Goal: Task Accomplishment & Management: Use online tool/utility

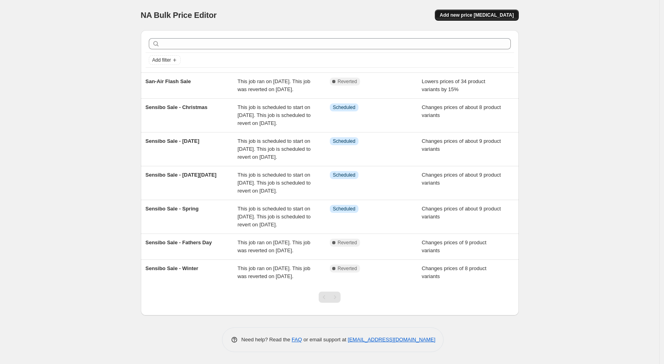
click at [489, 14] on span "Add new price [MEDICAL_DATA]" at bounding box center [477, 15] width 74 height 6
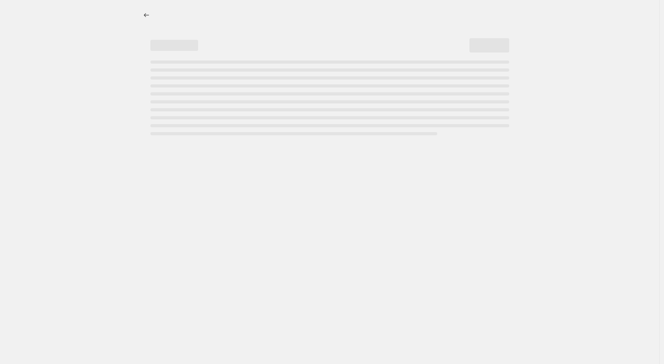
select select "percentage"
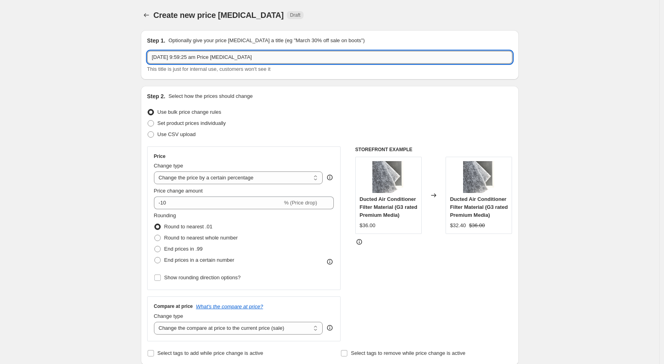
click at [285, 55] on input "[DATE] 9:59:25 am Price [MEDICAL_DATA]" at bounding box center [329, 57] width 365 height 13
type input "Ecofan single flash sale"
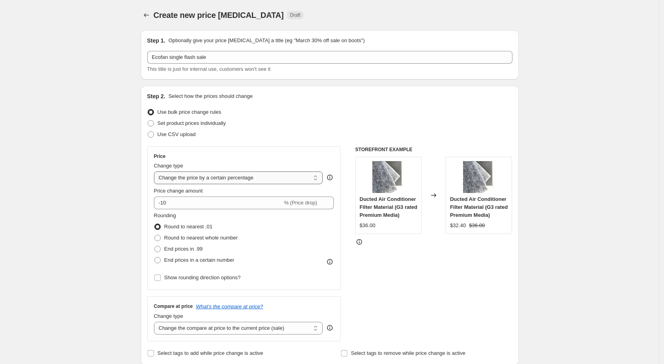
select select "to"
type input "80.00"
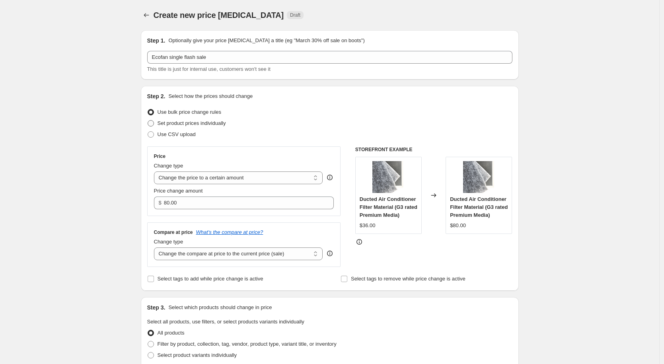
click at [193, 125] on span "Set product prices individually" at bounding box center [192, 123] width 68 height 6
click at [148, 121] on input "Set product prices individually" at bounding box center [148, 120] width 0 height 0
radio input "true"
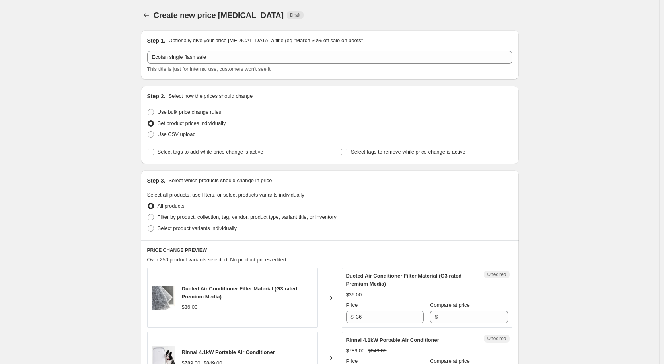
scroll to position [77, 0]
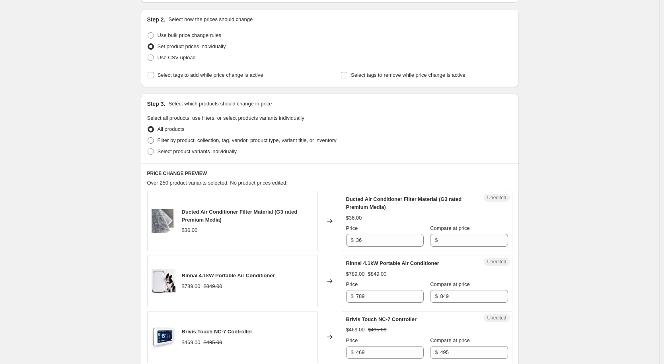
click at [199, 142] on span "Filter by product, collection, tag, vendor, product type, variant title, or inv…" at bounding box center [247, 140] width 179 height 6
click at [148, 138] on input "Filter by product, collection, tag, vendor, product type, variant title, or inv…" at bounding box center [148, 137] width 0 height 0
radio input "true"
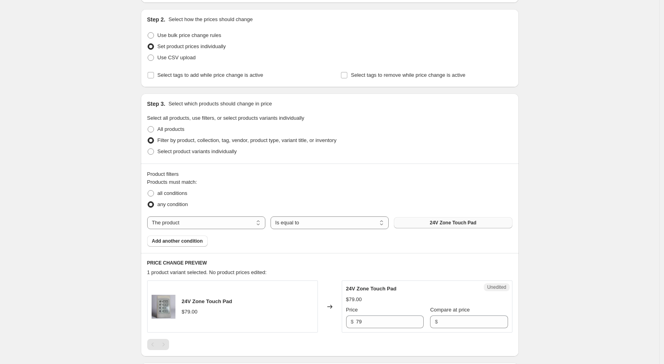
drag, startPoint x: 307, startPoint y: 222, endPoint x: 473, endPoint y: 224, distance: 166.3
click at [474, 224] on div "The product The product's collection The product's tag The product's vendor The…" at bounding box center [329, 222] width 365 height 13
click at [468, 222] on span "24V Zone Touch Pad" at bounding box center [453, 223] width 47 height 6
click at [173, 237] on button "Add another condition" at bounding box center [177, 241] width 60 height 11
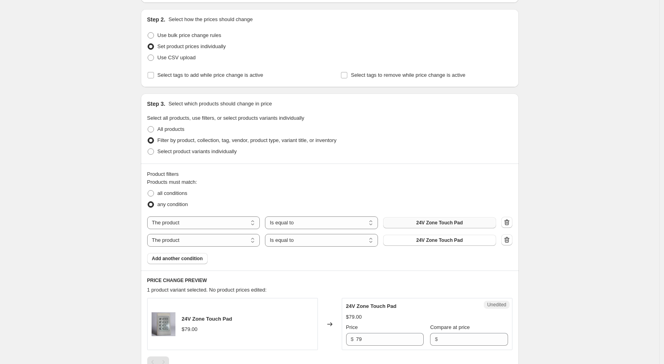
click at [445, 224] on span "24V Zone Touch Pad" at bounding box center [439, 223] width 47 height 6
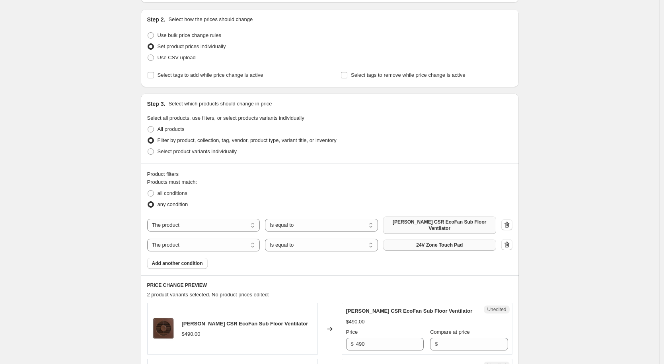
click at [431, 246] on span "24V Zone Touch Pad" at bounding box center [439, 245] width 47 height 6
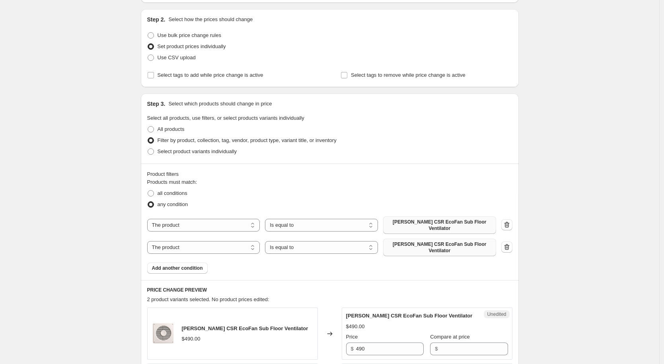
scroll to position [247, 0]
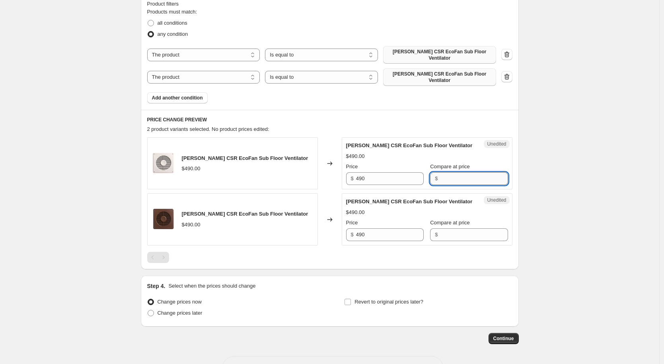
click at [462, 179] on input "Compare at price" at bounding box center [474, 178] width 68 height 13
type input "439"
click at [452, 234] on div "[PERSON_NAME] CSR EcoFan Sub Floor Ventilator $490.00 Price $ 490 Compare at pr…" at bounding box center [427, 219] width 162 height 43
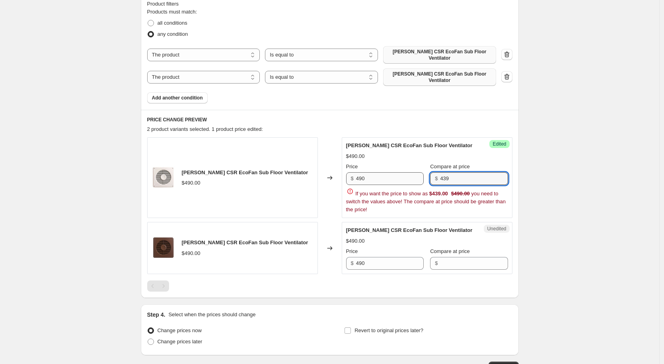
drag, startPoint x: 450, startPoint y: 178, endPoint x: 420, endPoint y: 178, distance: 30.2
click at [420, 178] on div "Price $ 490 Compare at price $ 439" at bounding box center [427, 174] width 162 height 22
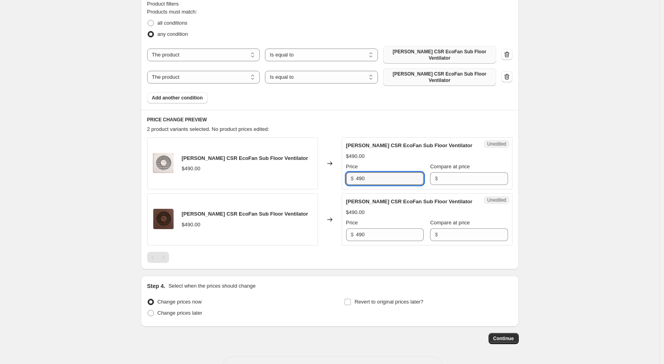
drag, startPoint x: 393, startPoint y: 177, endPoint x: 320, endPoint y: 176, distance: 72.8
click at [320, 176] on div "[PERSON_NAME] CSR EcoFan Sub Floor Ventilator $490.00 Changed to Unedited [PERS…" at bounding box center [329, 163] width 365 height 52
type input "439"
click at [440, 179] on div "$" at bounding box center [469, 178] width 78 height 13
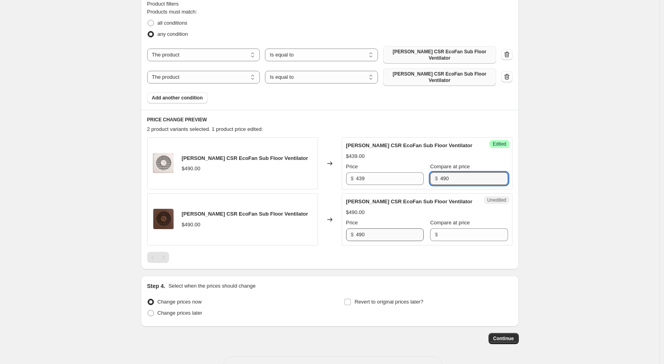
type input "490"
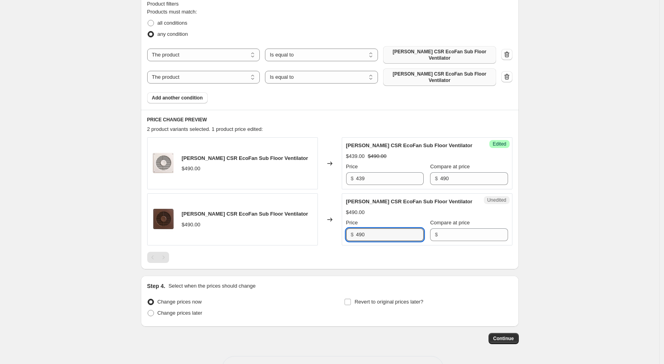
drag, startPoint x: 390, startPoint y: 238, endPoint x: 321, endPoint y: 236, distance: 69.3
click at [321, 236] on div "[PERSON_NAME] CSR EcoFan Sub Floor Ventilator $490.00 Changed to Unedited [PERS…" at bounding box center [329, 219] width 365 height 52
type input "439"
click at [462, 233] on input "Compare at price" at bounding box center [474, 234] width 68 height 13
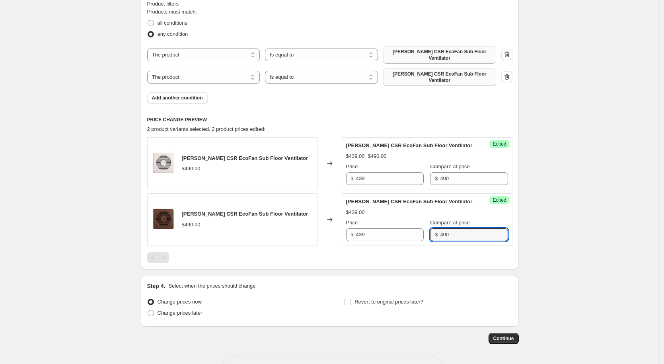
type input "490"
click at [601, 218] on div "Create new price [MEDICAL_DATA]. This page is ready Create new price [MEDICAL_D…" at bounding box center [329, 73] width 659 height 640
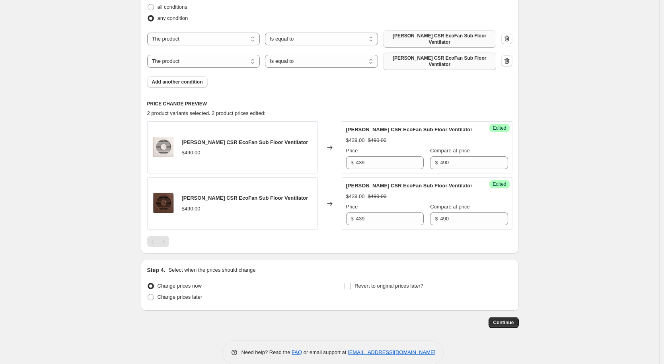
scroll to position [276, 0]
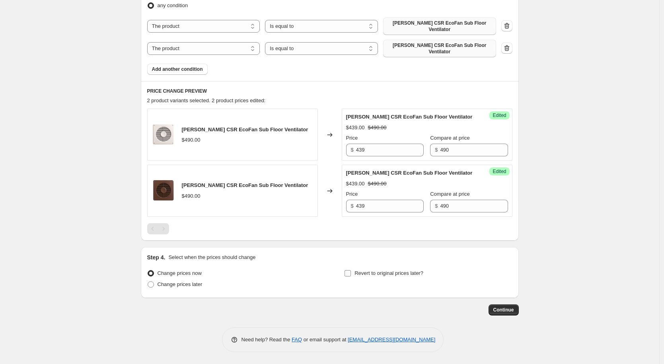
click at [382, 273] on span "Revert to original prices later?" at bounding box center [389, 273] width 69 height 6
click at [351, 273] on input "Revert to original prices later?" at bounding box center [348, 273] width 6 height 6
checkbox input "true"
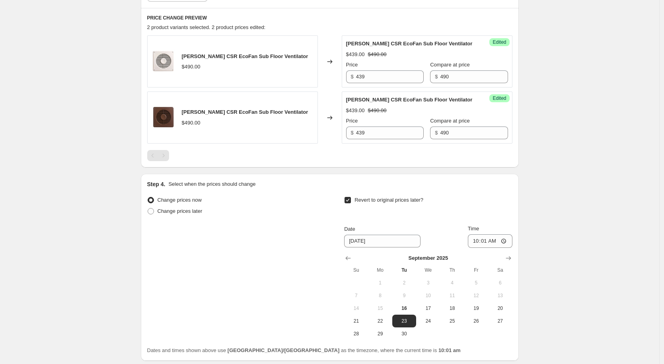
scroll to position [403, 0]
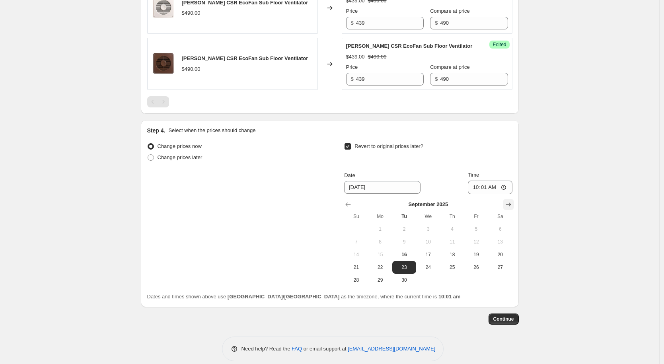
click at [512, 202] on icon "Show next month, October 2025" at bounding box center [509, 205] width 8 height 8
click at [476, 278] on span "31" at bounding box center [477, 280] width 18 height 6
type input "[DATE]"
click at [486, 188] on input "10:01" at bounding box center [490, 188] width 45 height 14
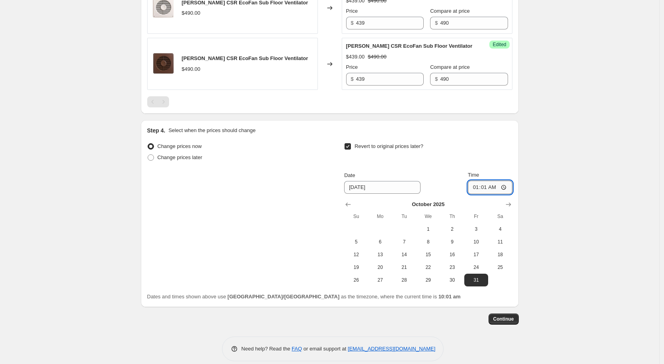
click at [496, 188] on input "01:01" at bounding box center [490, 188] width 45 height 14
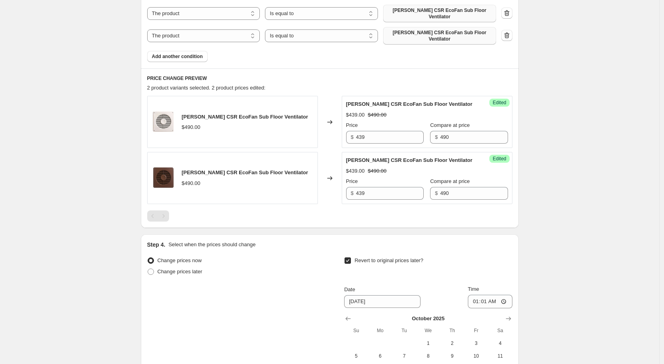
scroll to position [413, 0]
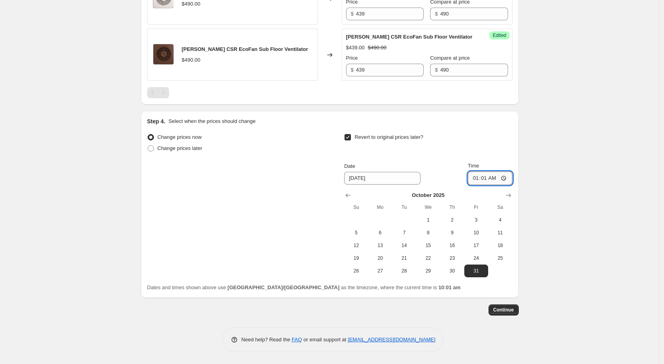
click at [487, 179] on input "01:01" at bounding box center [490, 179] width 45 height 14
click at [497, 179] on input "00:01" at bounding box center [490, 179] width 45 height 14
click at [506, 179] on input "00:00" at bounding box center [490, 179] width 45 height 14
click at [488, 176] on input "00:00" at bounding box center [490, 179] width 45 height 14
click at [498, 177] on input "11:00" at bounding box center [490, 179] width 45 height 14
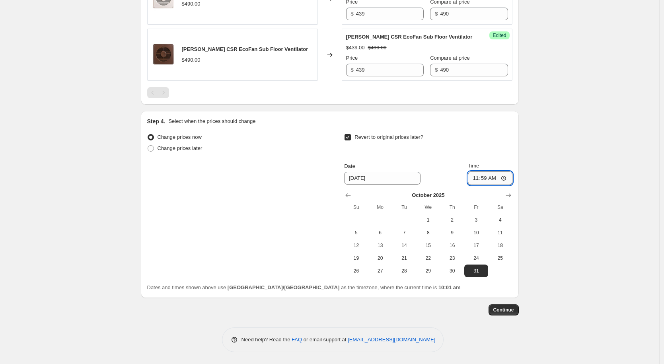
click at [503, 180] on input "11:59" at bounding box center [490, 179] width 45 height 14
type input "23:59"
click at [511, 308] on span "Continue" at bounding box center [503, 310] width 21 height 6
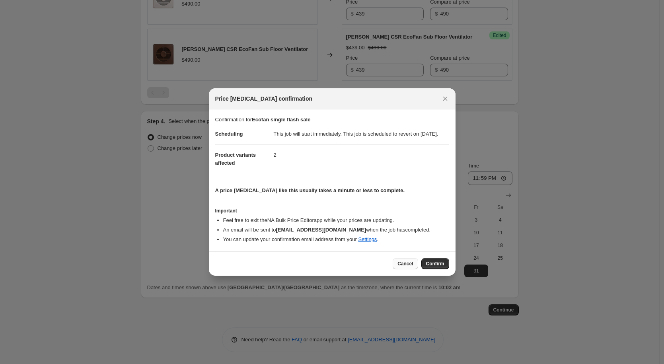
click at [405, 267] on span "Cancel" at bounding box center [406, 264] width 16 height 6
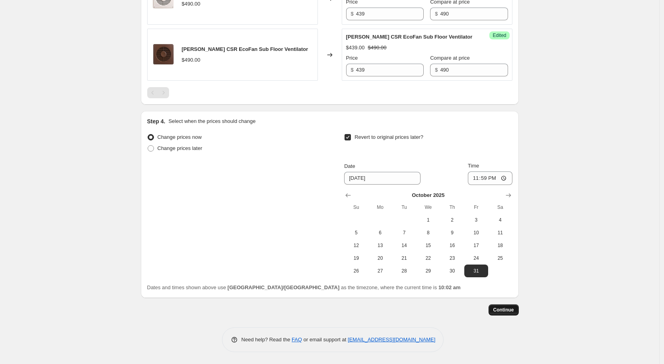
click at [508, 309] on span "Continue" at bounding box center [503, 310] width 21 height 6
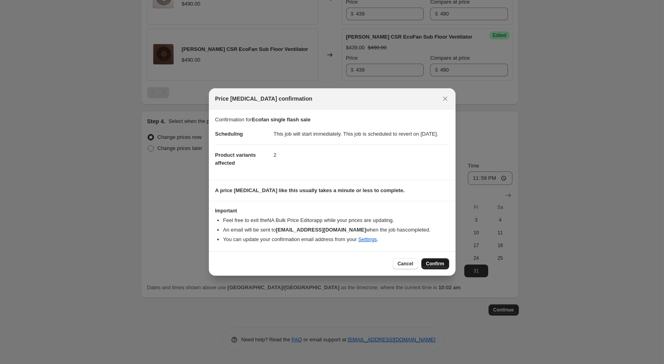
click at [433, 267] on span "Confirm" at bounding box center [435, 264] width 18 height 6
